Goal: Check status: Check status

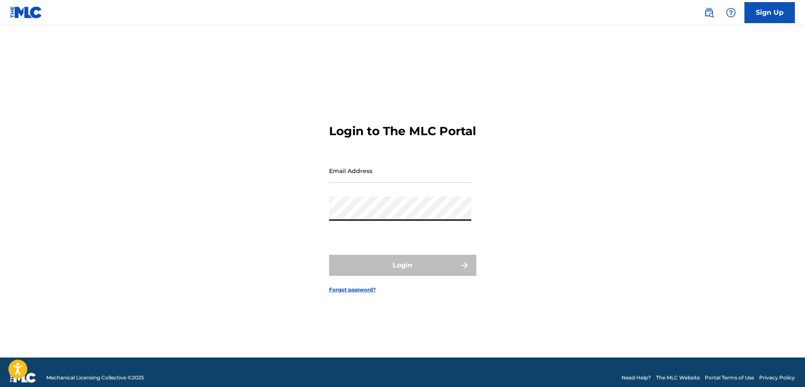
type input "[EMAIL_ADDRESS][DOMAIN_NAME]"
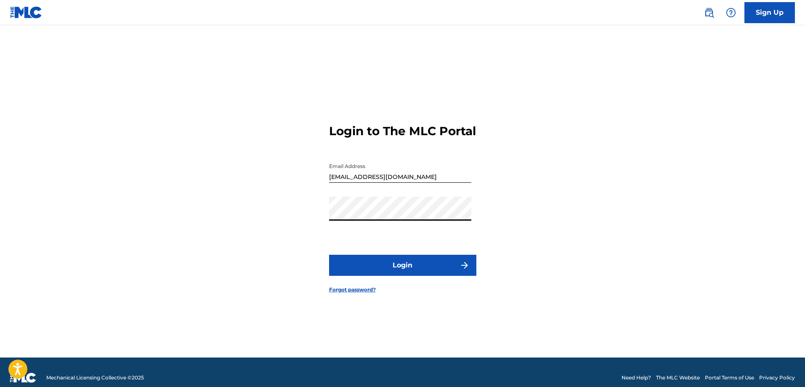
click at [385, 271] on button "Login" at bounding box center [402, 265] width 147 height 21
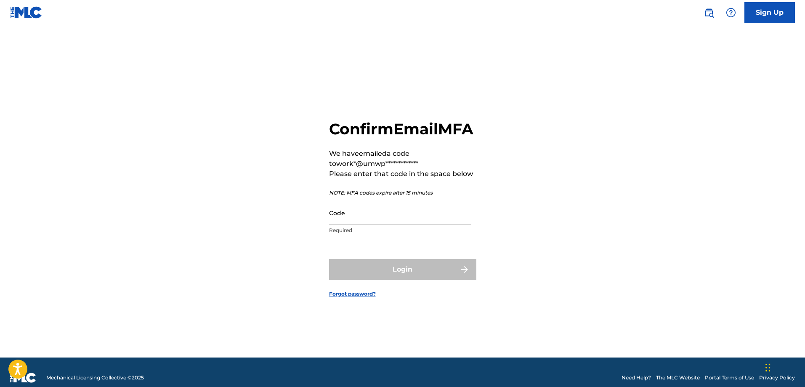
click at [347, 225] on input "Code" at bounding box center [400, 213] width 142 height 24
paste input "569271"
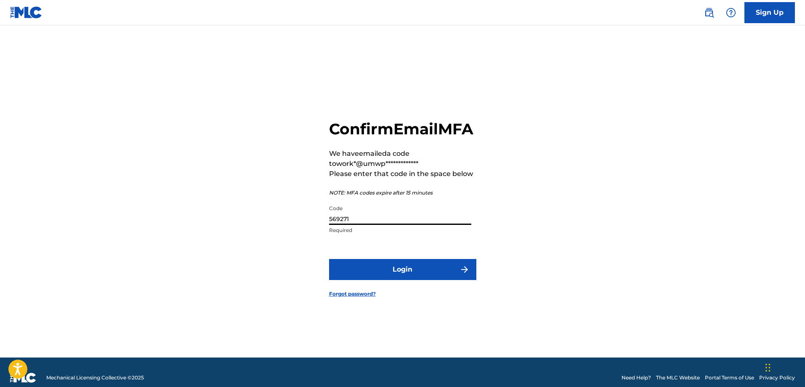
type input "569271"
click at [355, 277] on button "Login" at bounding box center [402, 269] width 147 height 21
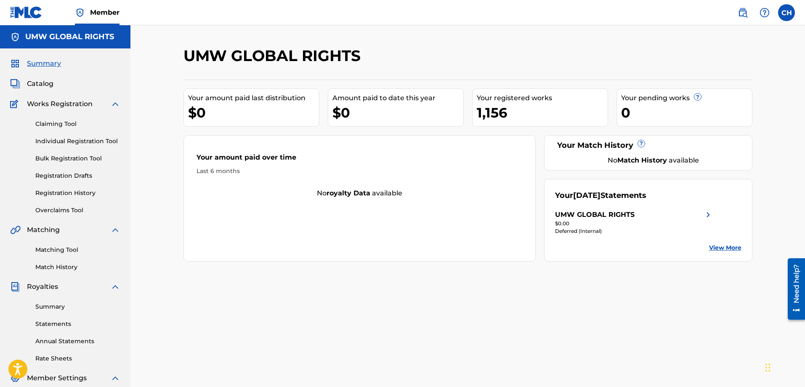
click at [53, 311] on div "Summary Statements Annual Statements Rate Sheets" at bounding box center [65, 327] width 110 height 71
click at [54, 310] on link "Summary" at bounding box center [77, 306] width 85 height 9
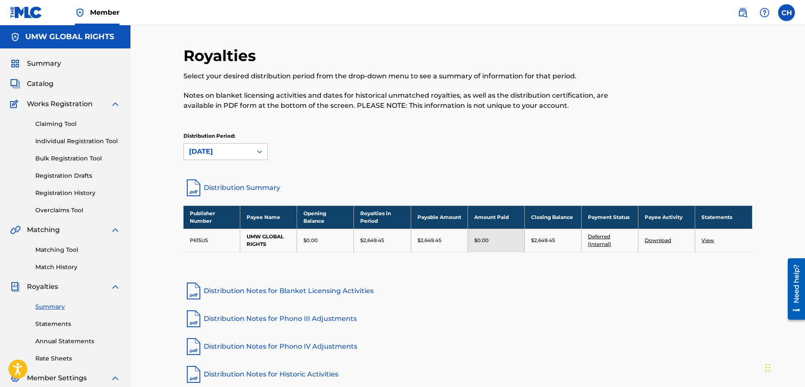
click at [538, 313] on link "Distribution Notes for Phono III Adjustments" at bounding box center [468, 319] width 569 height 20
click at [441, 242] on p "$2,649.45" at bounding box center [430, 241] width 24 height 8
click at [364, 240] on p "$2,649.45" at bounding box center [372, 241] width 24 height 8
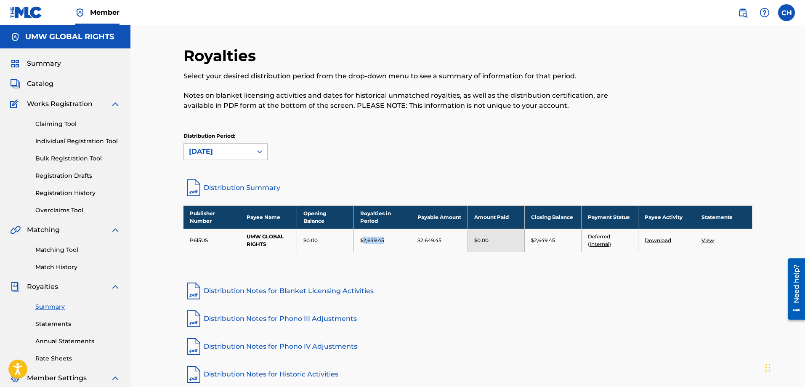
click at [364, 240] on p "$2,649.45" at bounding box center [372, 241] width 24 height 8
drag, startPoint x: 472, startPoint y: 235, endPoint x: 503, endPoint y: 239, distance: 31.4
click at [503, 239] on td "$0.00" at bounding box center [496, 240] width 57 height 23
click at [544, 237] on p "$2,649.45" at bounding box center [543, 241] width 24 height 8
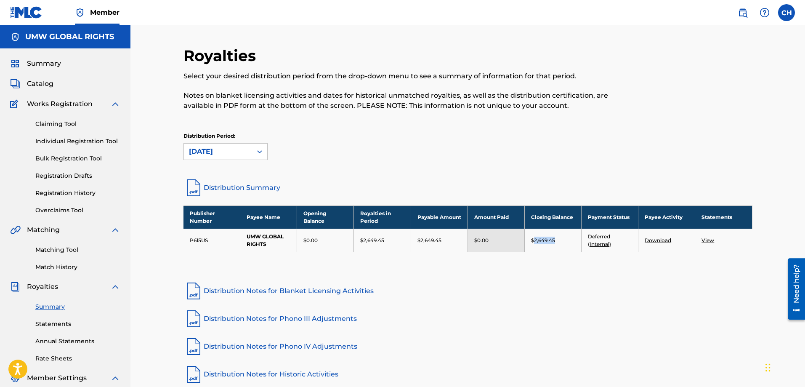
click at [544, 237] on p "$2,649.45" at bounding box center [543, 241] width 24 height 8
click at [599, 239] on link "Deferred (Internal)" at bounding box center [599, 240] width 23 height 14
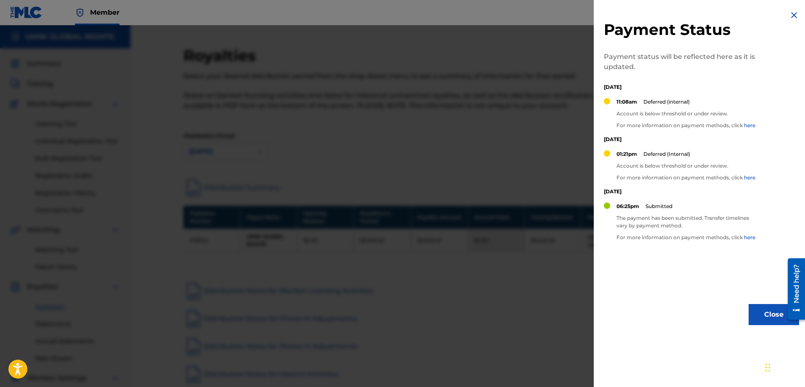
click at [661, 200] on div "Payment Status Payment status will be reflected here as it is updated. [DATE] 1…" at bounding box center [702, 167] width 216 height 335
click at [759, 314] on button "Close" at bounding box center [774, 314] width 51 height 21
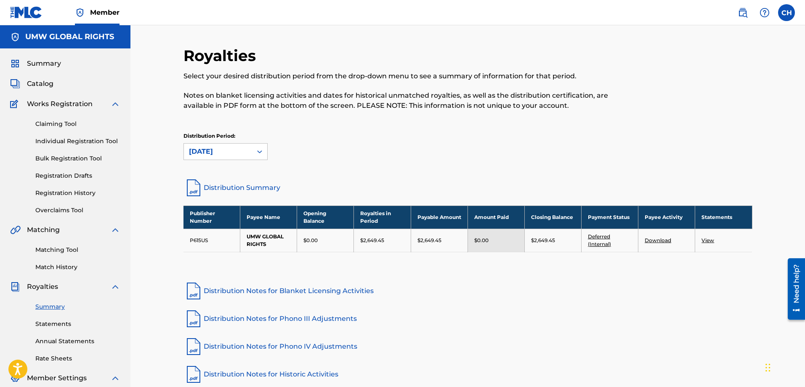
click at [330, 216] on th "Opening Balance" at bounding box center [325, 216] width 57 height 23
